Goal: Information Seeking & Learning: Learn about a topic

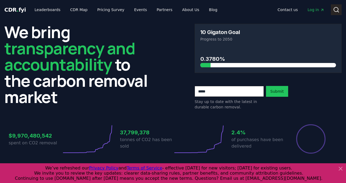
click at [334, 8] on circle at bounding box center [336, 9] width 4 height 4
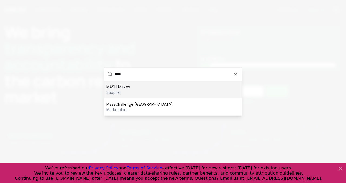
type input "****"
click at [177, 85] on div "MASH Makes supplier" at bounding box center [173, 89] width 138 height 17
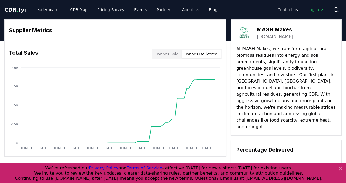
click at [203, 50] on button "Tonnes Delivered" at bounding box center [201, 54] width 39 height 9
click at [170, 56] on button "Tonnes Sold" at bounding box center [167, 54] width 29 height 9
click at [206, 56] on button "Tonnes Delivered" at bounding box center [201, 54] width 39 height 9
click at [171, 56] on button "Tonnes Sold" at bounding box center [167, 54] width 29 height 9
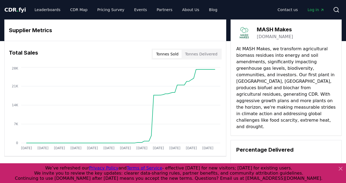
click at [203, 54] on button "Tonnes Delivered" at bounding box center [201, 54] width 39 height 9
